Goal: Feedback & Contribution: Submit feedback/report problem

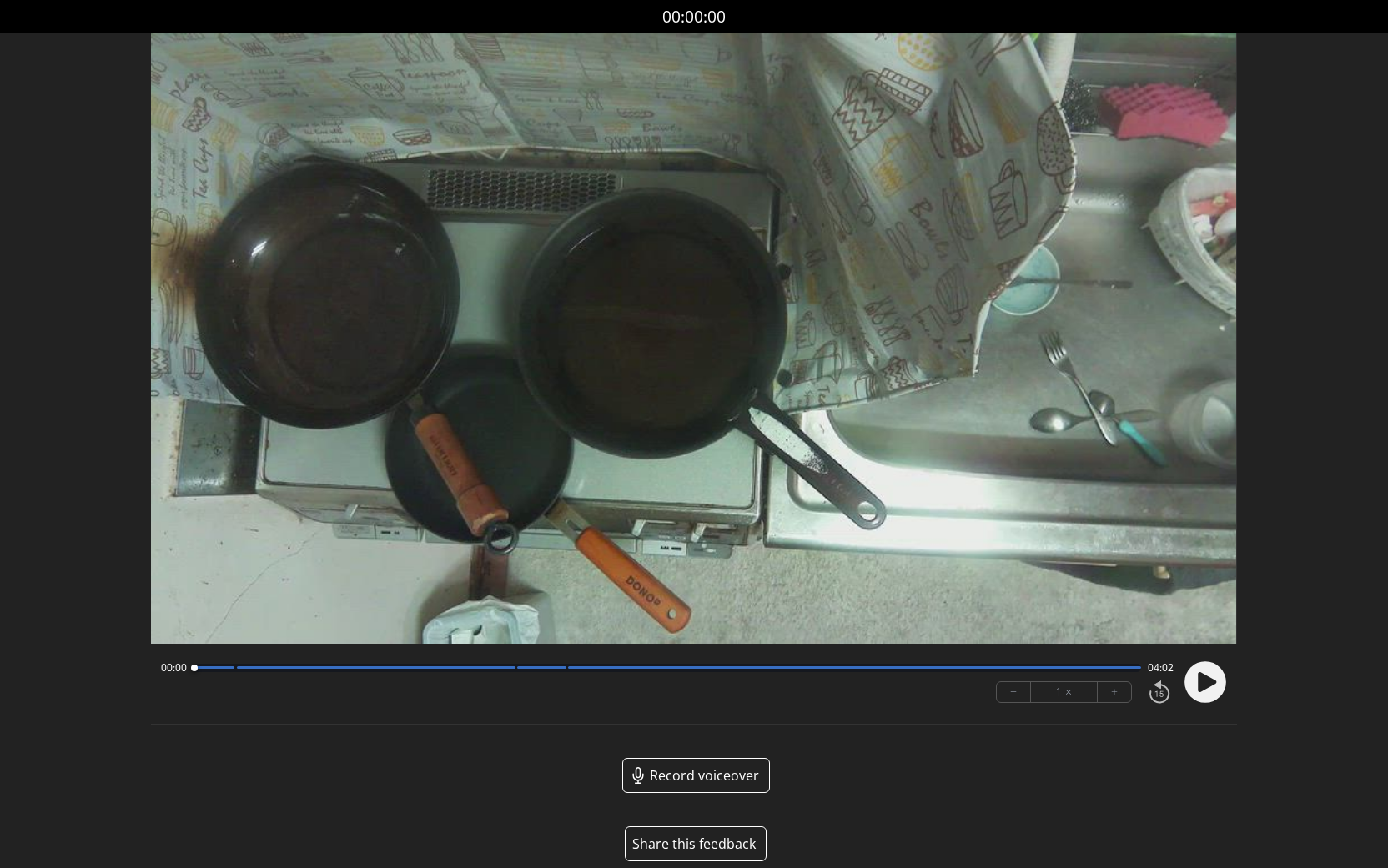
click at [694, 844] on button "Share this feedback" at bounding box center [695, 843] width 142 height 35
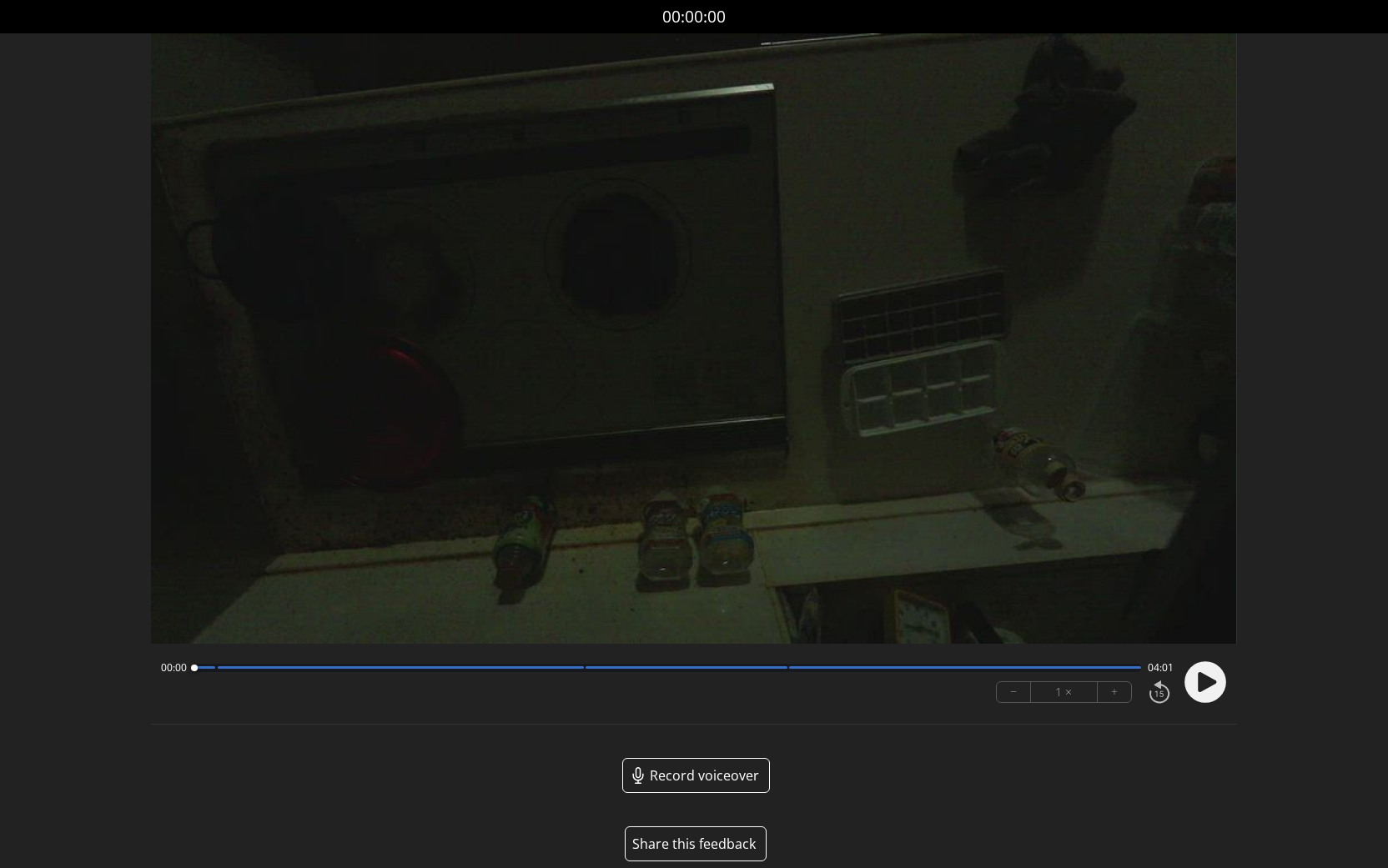
click at [699, 834] on button "Share this feedback" at bounding box center [695, 843] width 142 height 35
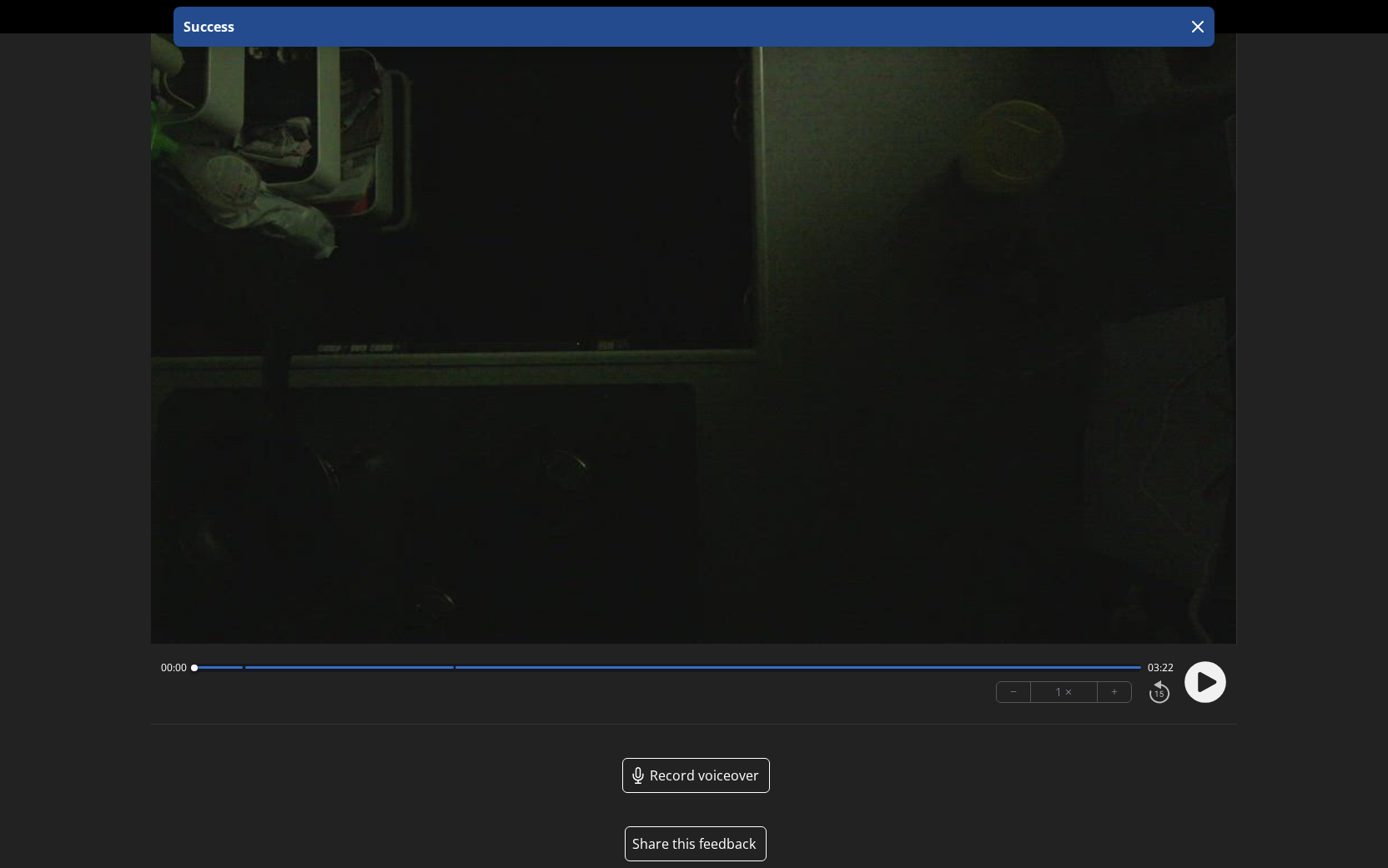
click at [699, 841] on button "Share this feedback" at bounding box center [695, 843] width 142 height 35
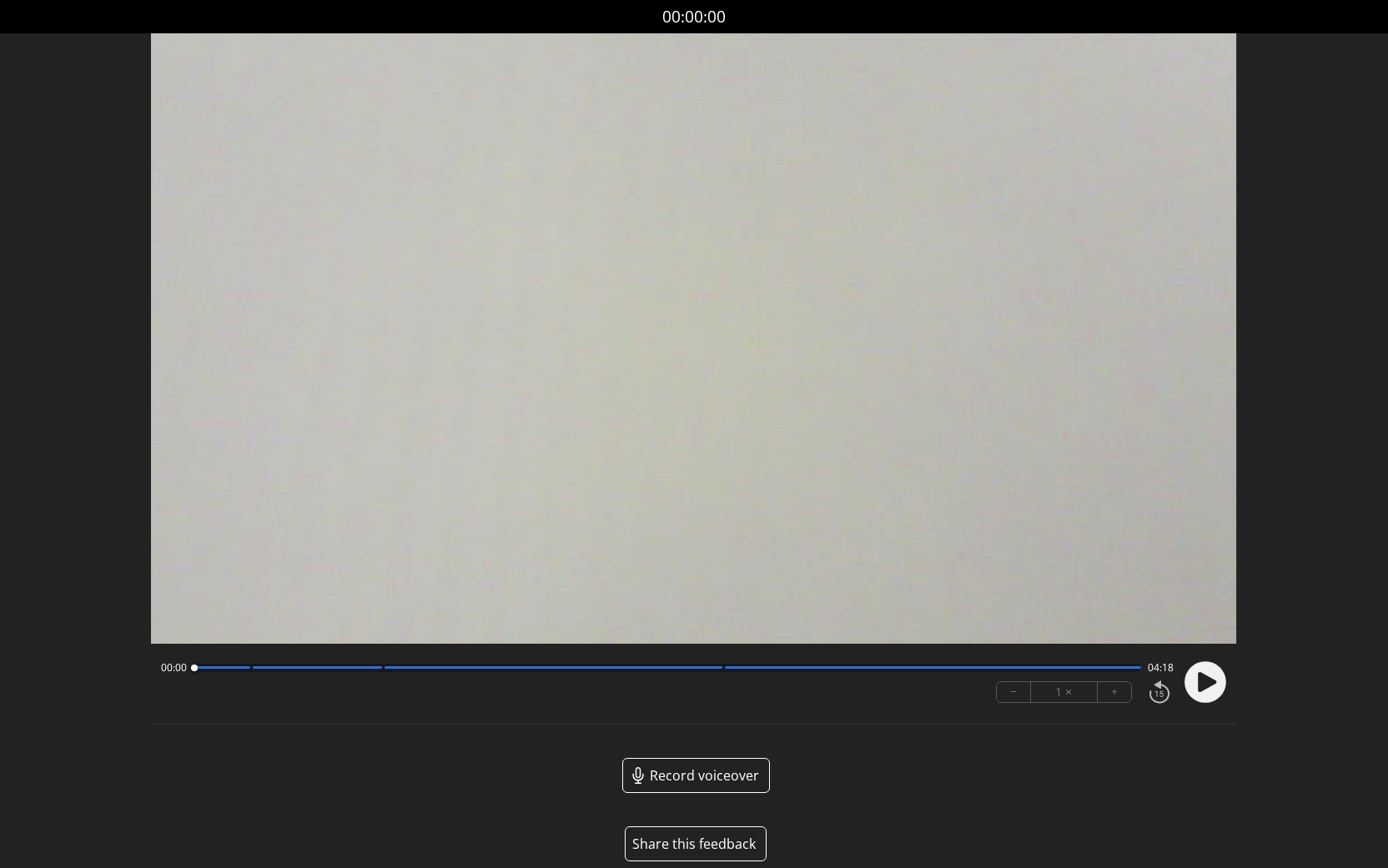
click at [675, 843] on button "Share this feedback" at bounding box center [695, 843] width 142 height 35
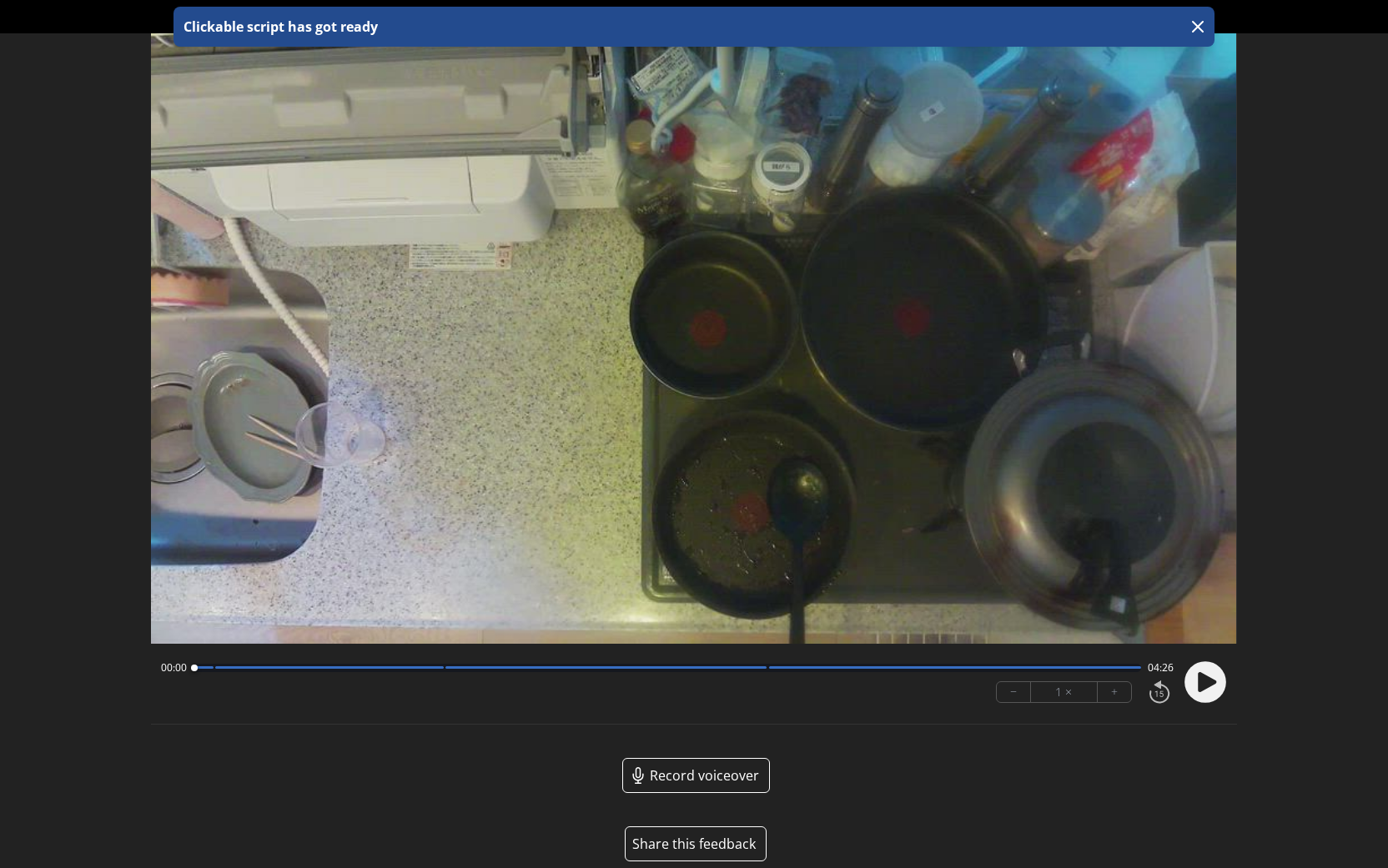
click at [688, 847] on button "Share this feedback" at bounding box center [695, 843] width 142 height 35
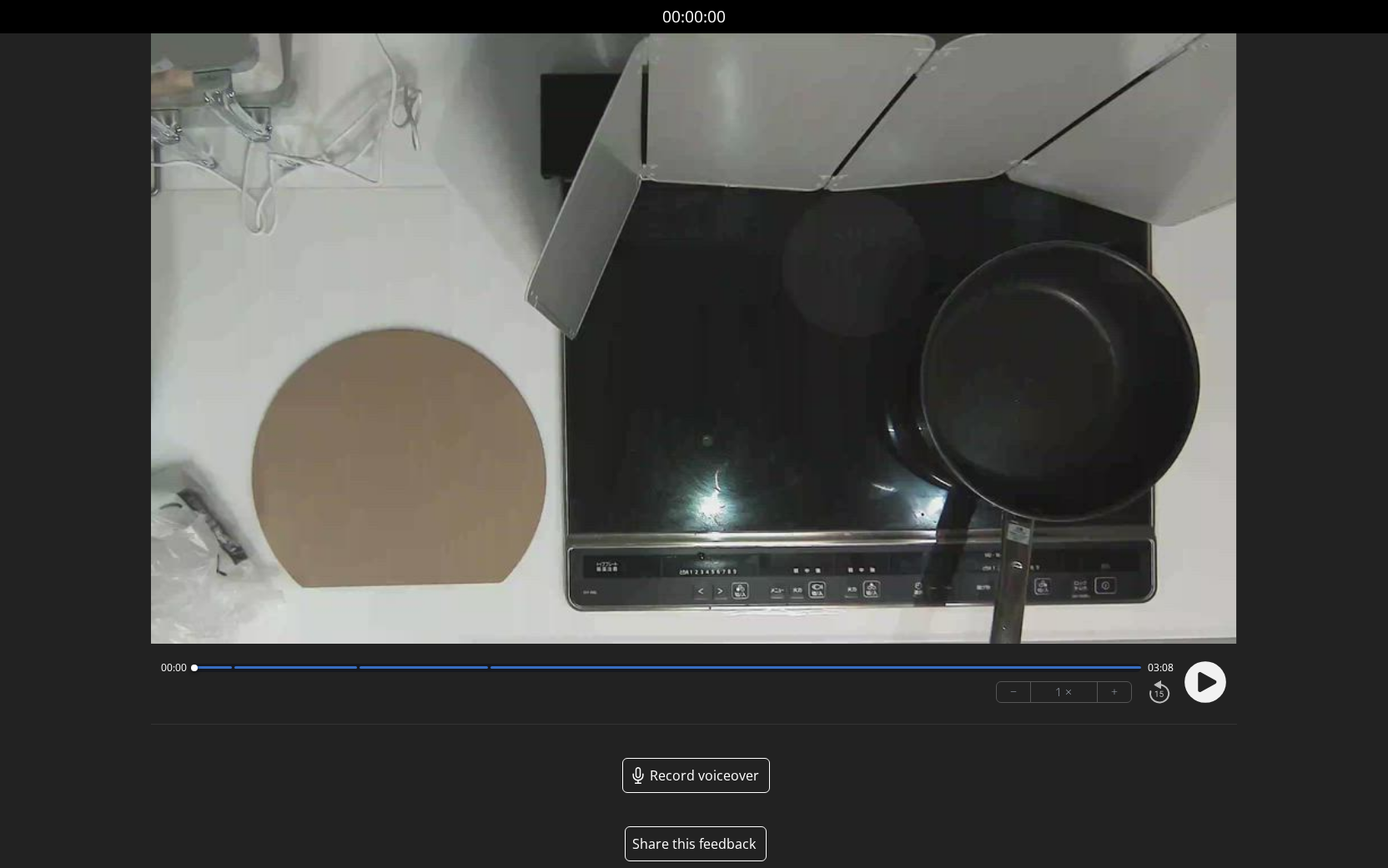
click at [684, 840] on button "Share this feedback" at bounding box center [695, 843] width 142 height 35
